Goal: Check status: Check status

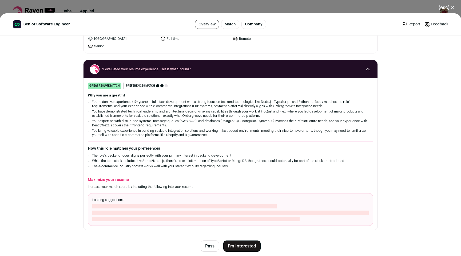
scroll to position [48, 0]
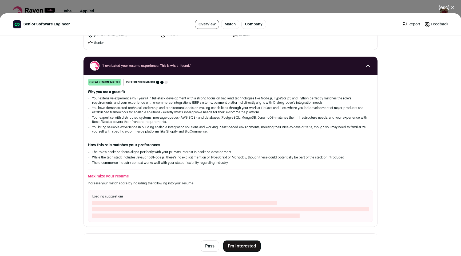
drag, startPoint x: 447, startPoint y: 6, endPoint x: 450, endPoint y: 8, distance: 3.4
click at [447, 6] on button "(esc) ✕" at bounding box center [446, 8] width 29 height 12
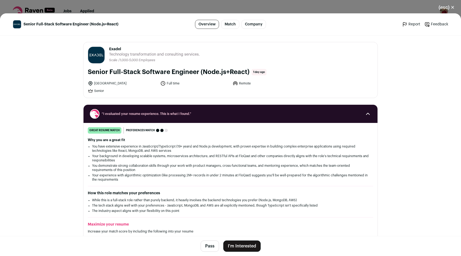
click at [453, 8] on button "(esc) ✕" at bounding box center [446, 8] width 29 height 12
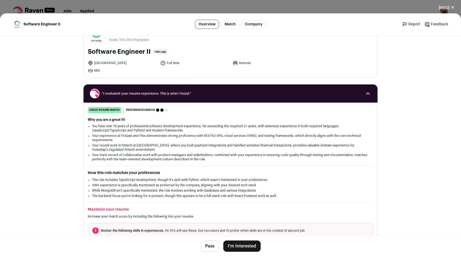
scroll to position [30, 0]
